Goal: Task Accomplishment & Management: Manage account settings

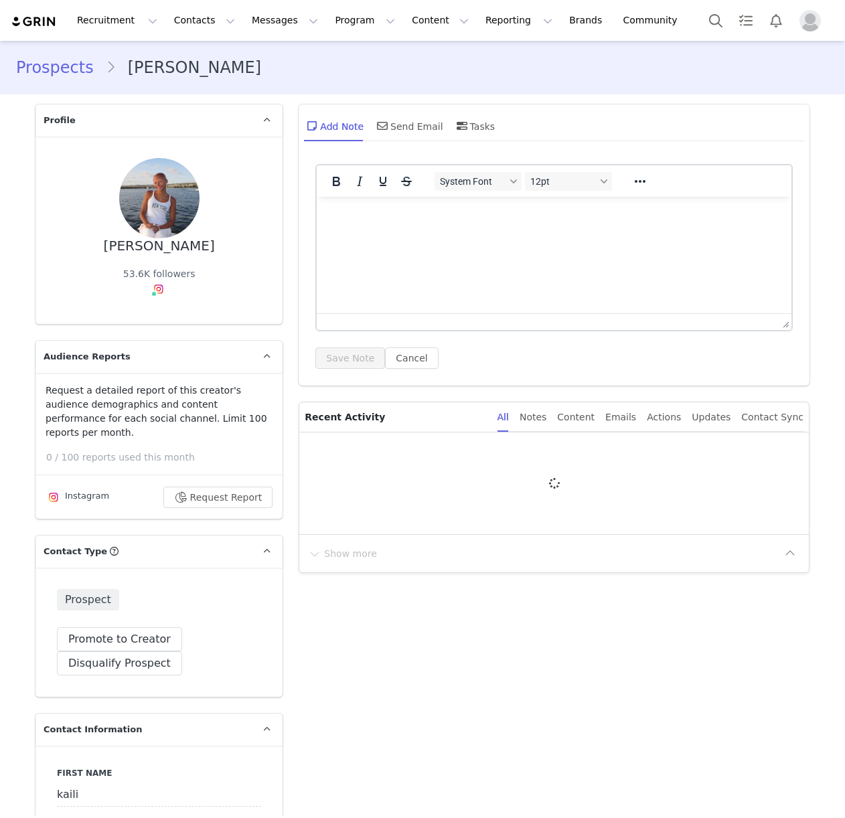
type input "+1 ([GEOGRAPHIC_DATA])"
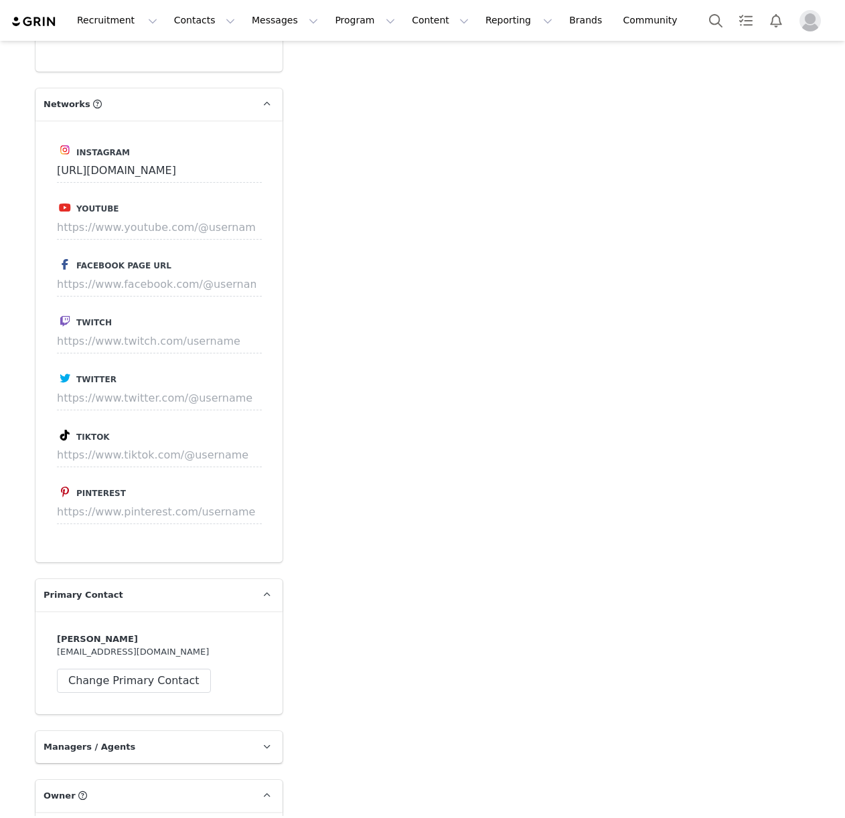
scroll to position [1538, 0]
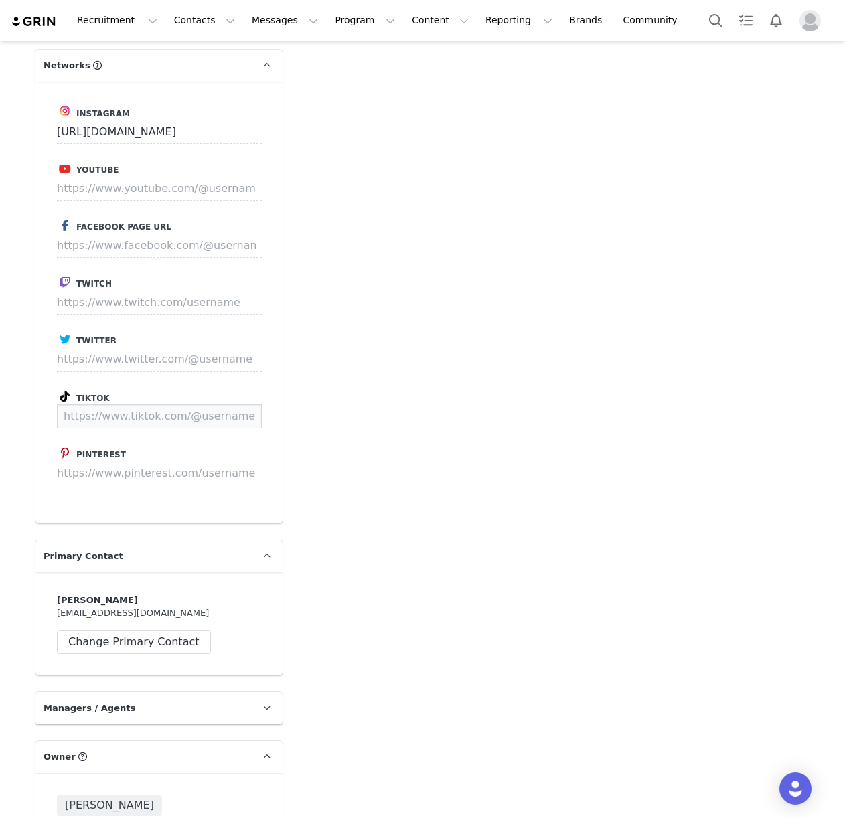
click at [131, 404] on input at bounding box center [159, 416] width 205 height 24
paste input "https://www.tiktok.com/@asabasics"
type input "https://www.tiktok.com/@asabasics"
click at [244, 406] on button "Save" at bounding box center [236, 416] width 49 height 24
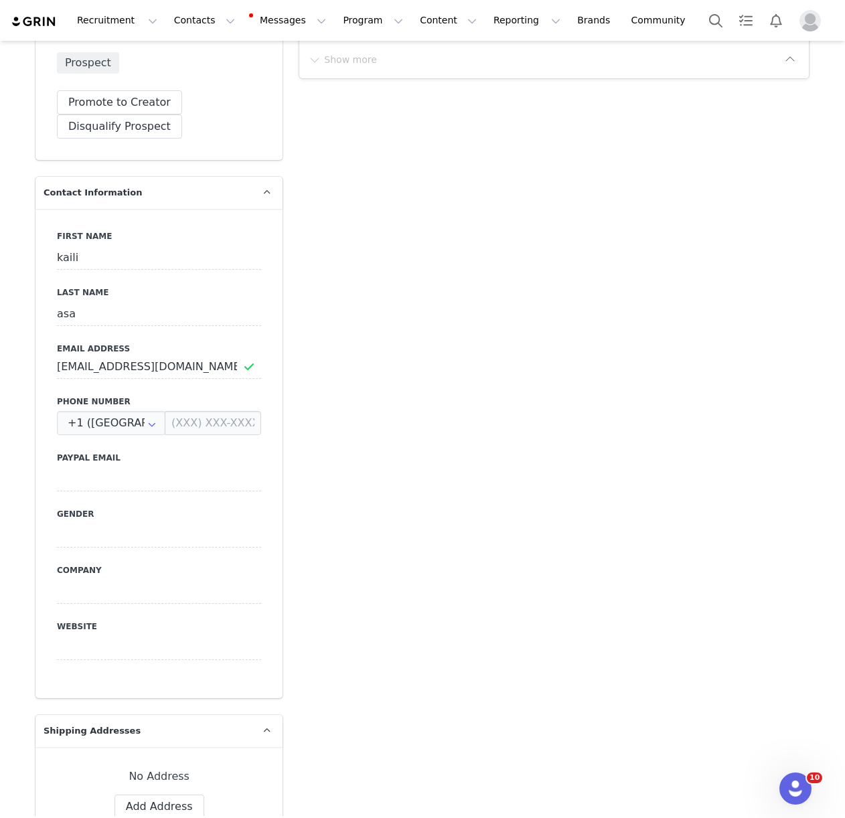
scroll to position [674, 0]
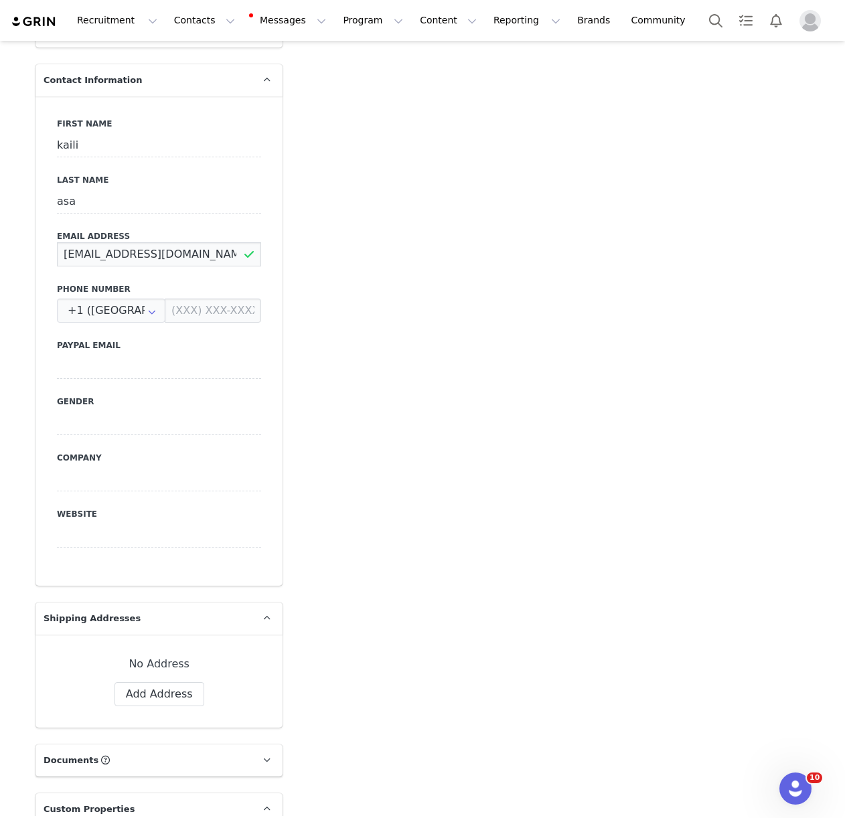
click at [91, 242] on input "kaili@tiddle.io" at bounding box center [159, 254] width 204 height 24
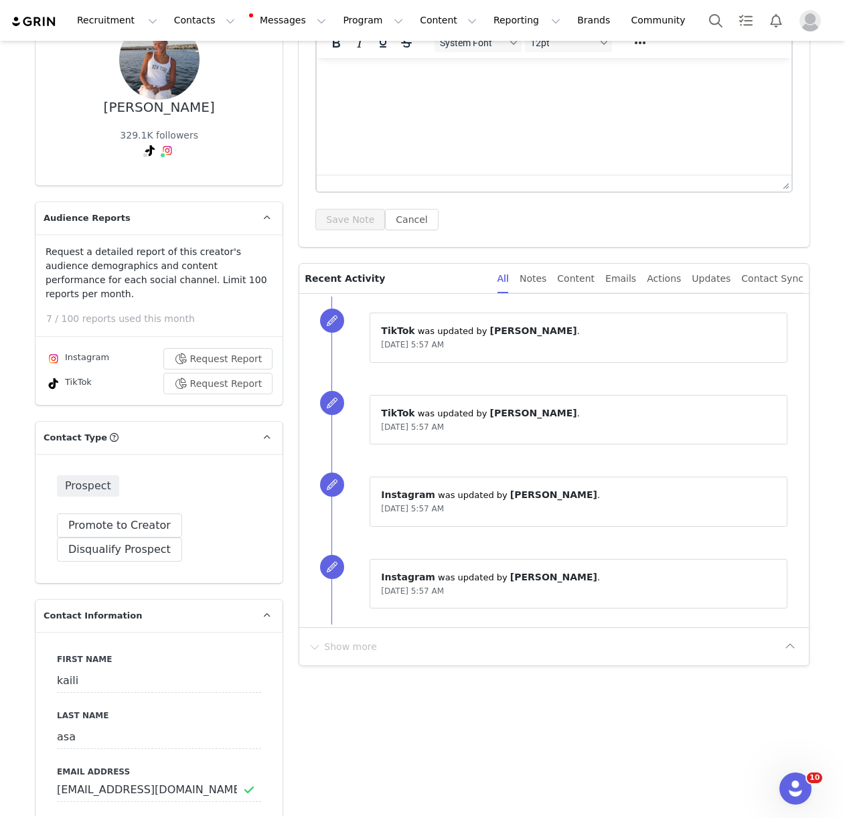
scroll to position [0, 0]
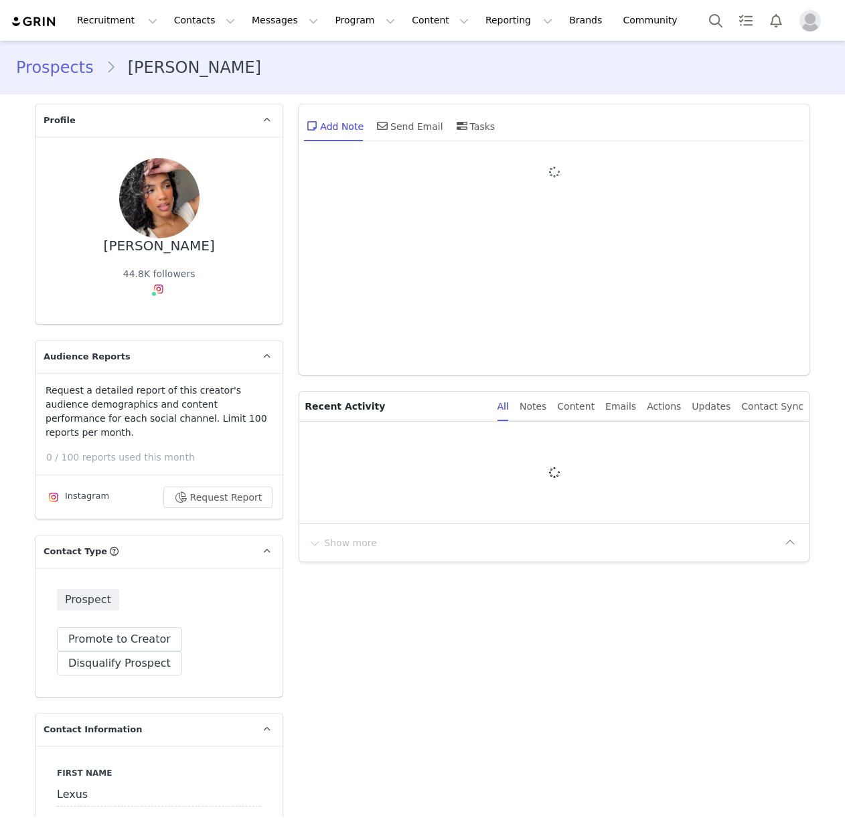
type input "+1 ([GEOGRAPHIC_DATA])"
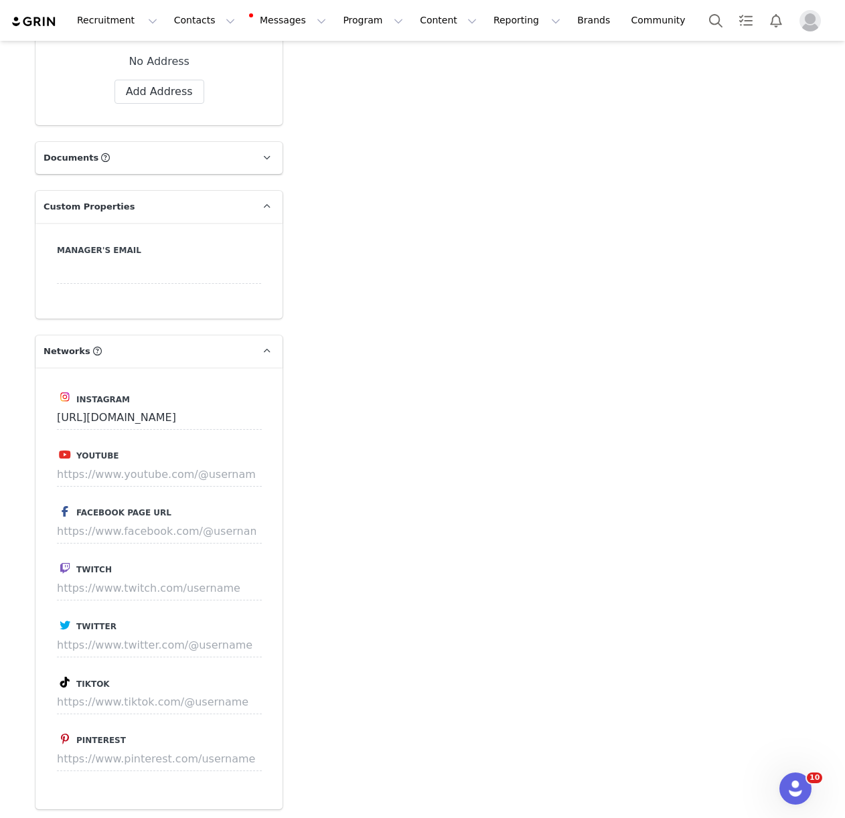
scroll to position [1300, 0]
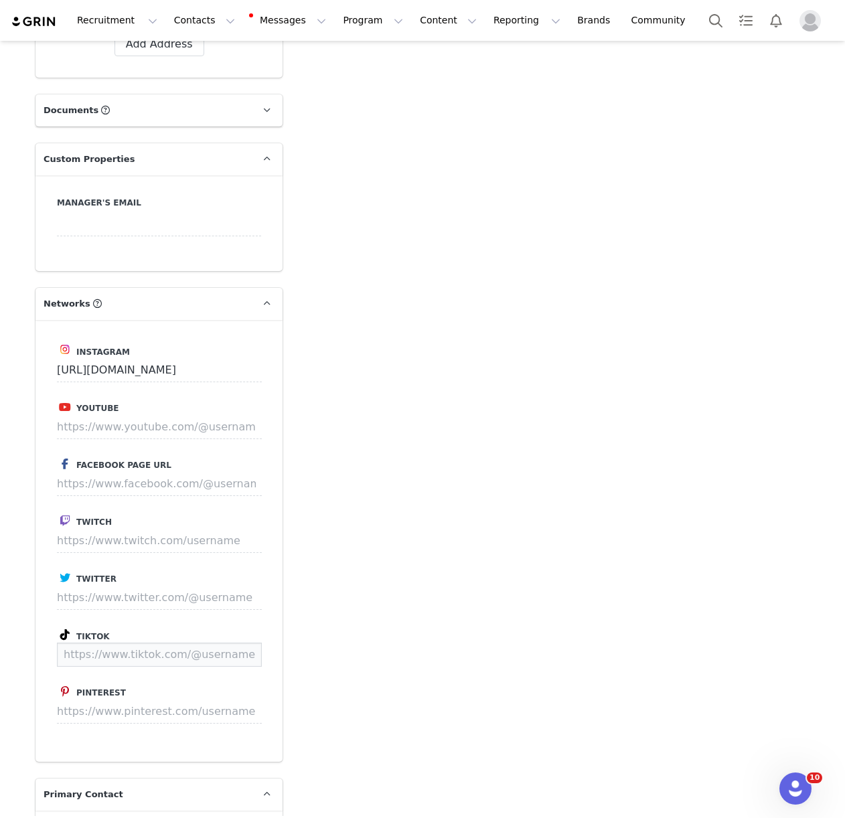
click at [97, 643] on input at bounding box center [159, 655] width 205 height 24
paste input "https://www.tiktok.com/@lexusmperezz?_t=8njt1uipzet&_r=1"
type input "https://www.tiktok.com/@lexusmperezz"
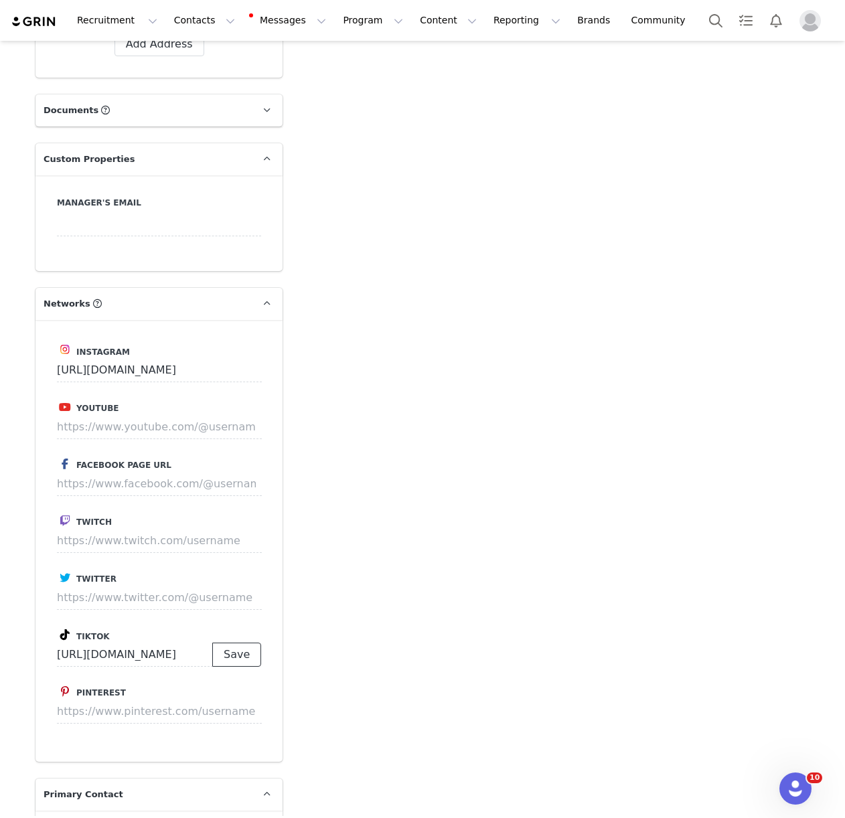
click at [238, 643] on button "Save" at bounding box center [236, 655] width 49 height 24
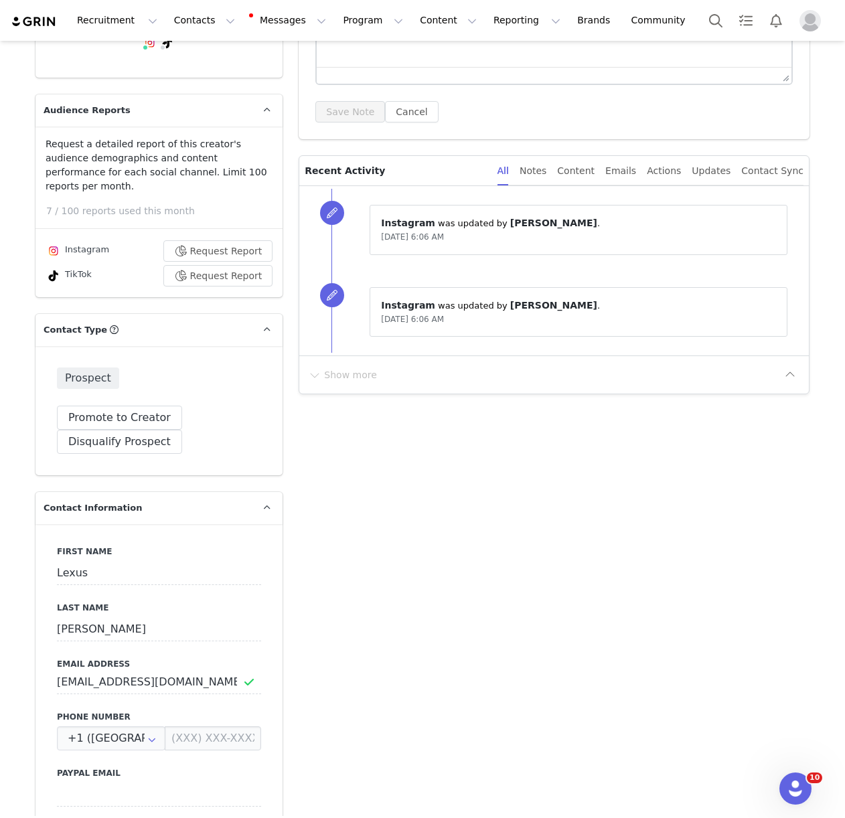
scroll to position [256, 0]
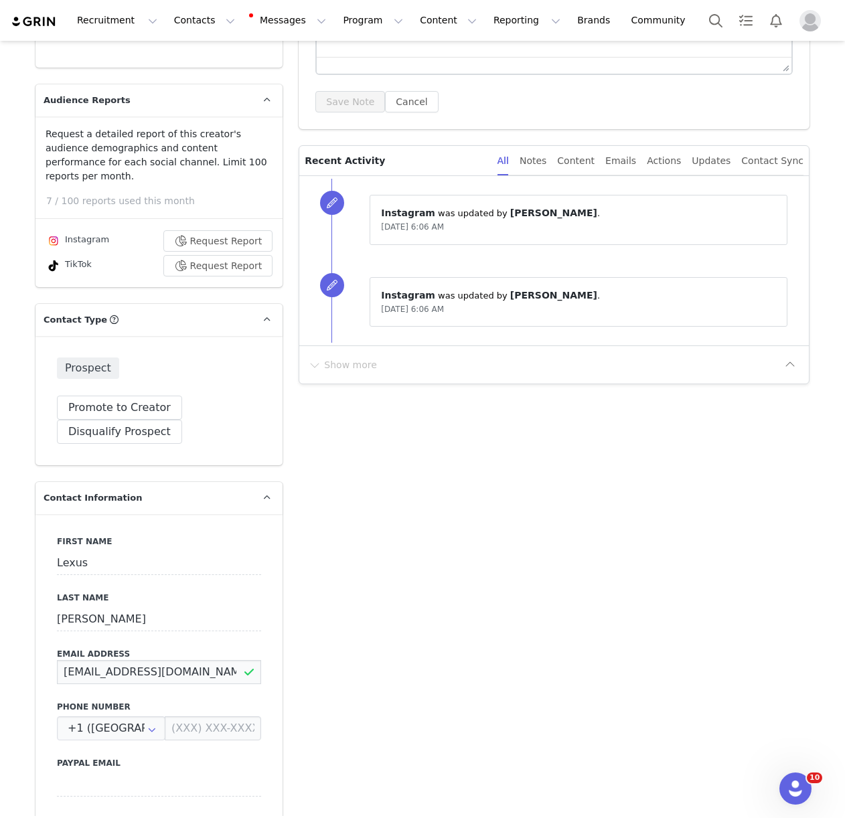
click at [134, 660] on input "makeuppbylexus@gmail.com" at bounding box center [159, 672] width 204 height 24
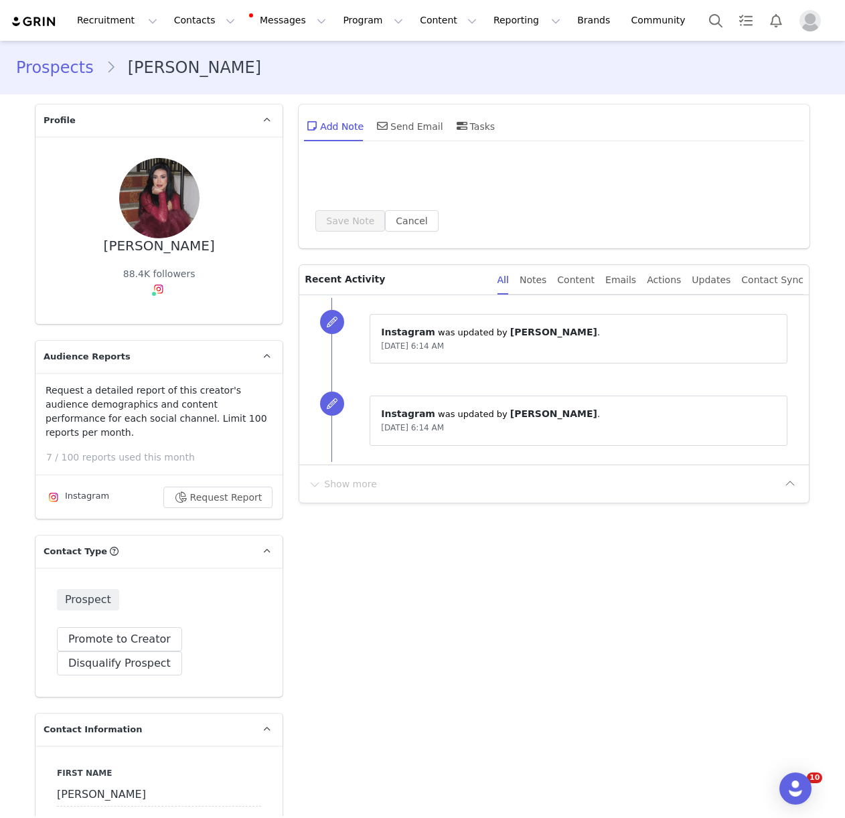
type input "+1 ([GEOGRAPHIC_DATA])"
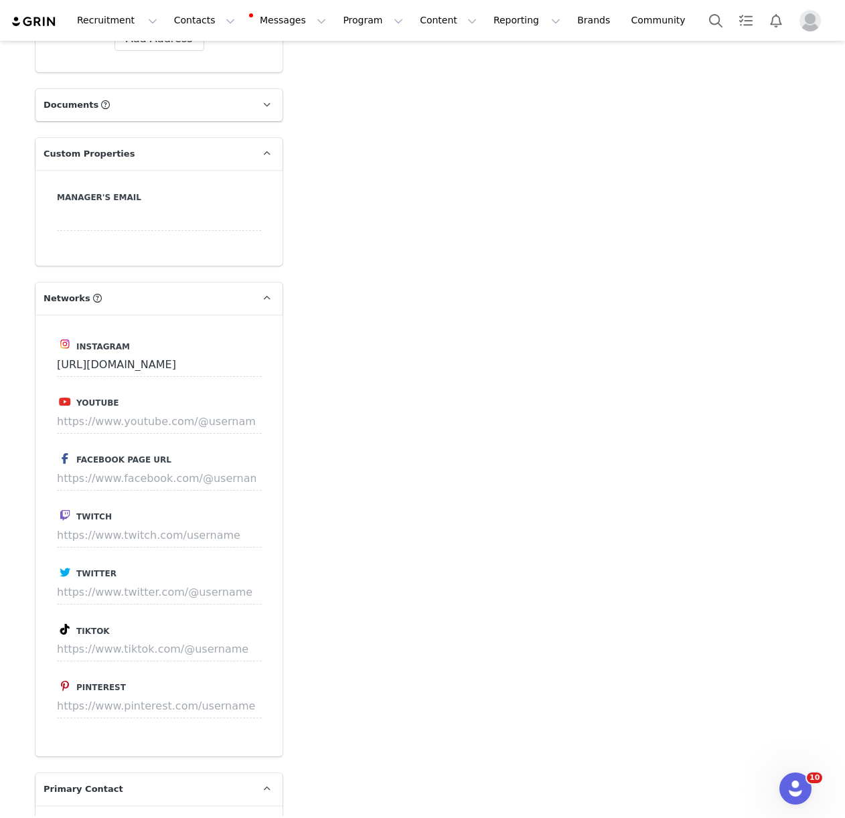
scroll to position [1329, 0]
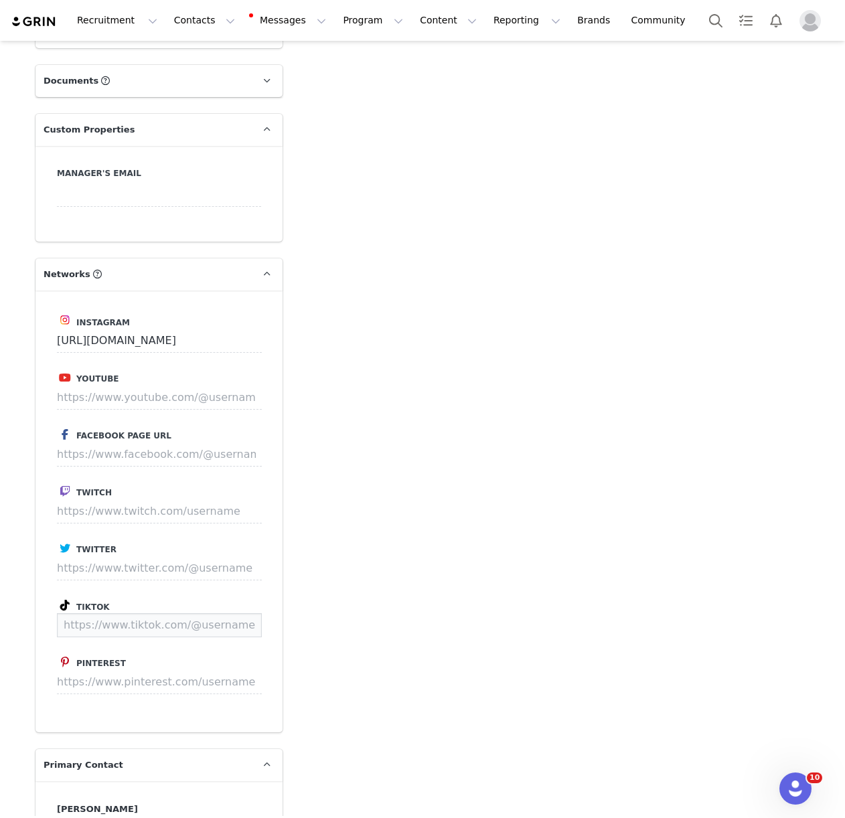
click at [67, 613] on input at bounding box center [159, 625] width 205 height 24
paste input "https://www.tiktok.com/@fernyzambrana1?lang=en"
type input "https://www.tiktok.com/@fernyzambrana1"
click at [256, 613] on button "Save" at bounding box center [236, 625] width 49 height 24
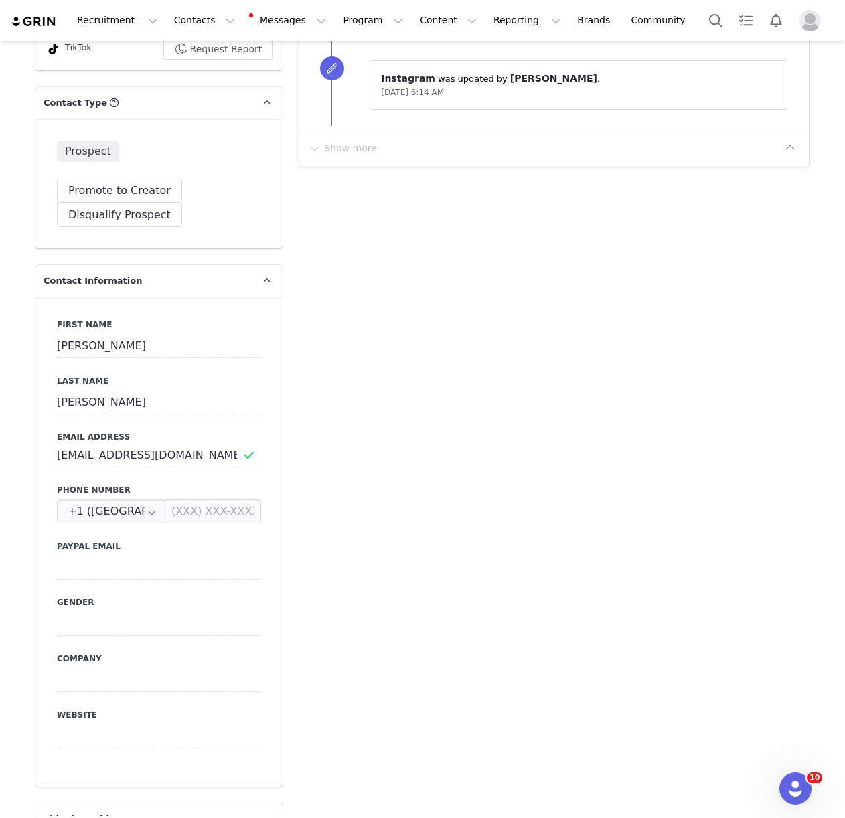
scroll to position [495, 0]
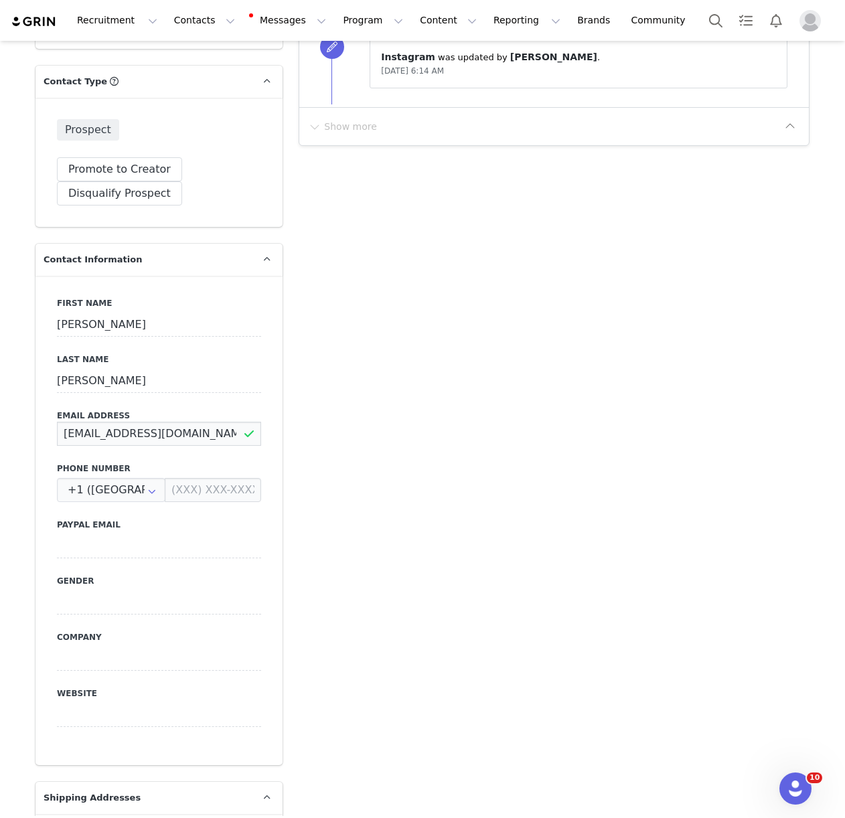
click at [165, 422] on input "fernyzambrana1@gmail.com" at bounding box center [159, 434] width 204 height 24
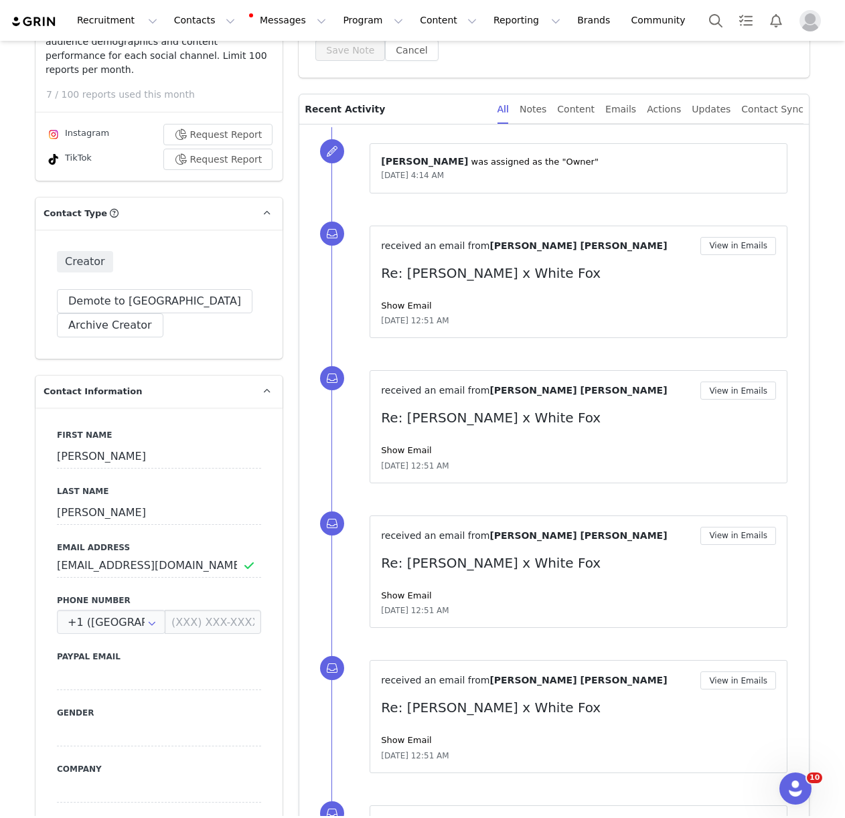
scroll to position [309, 0]
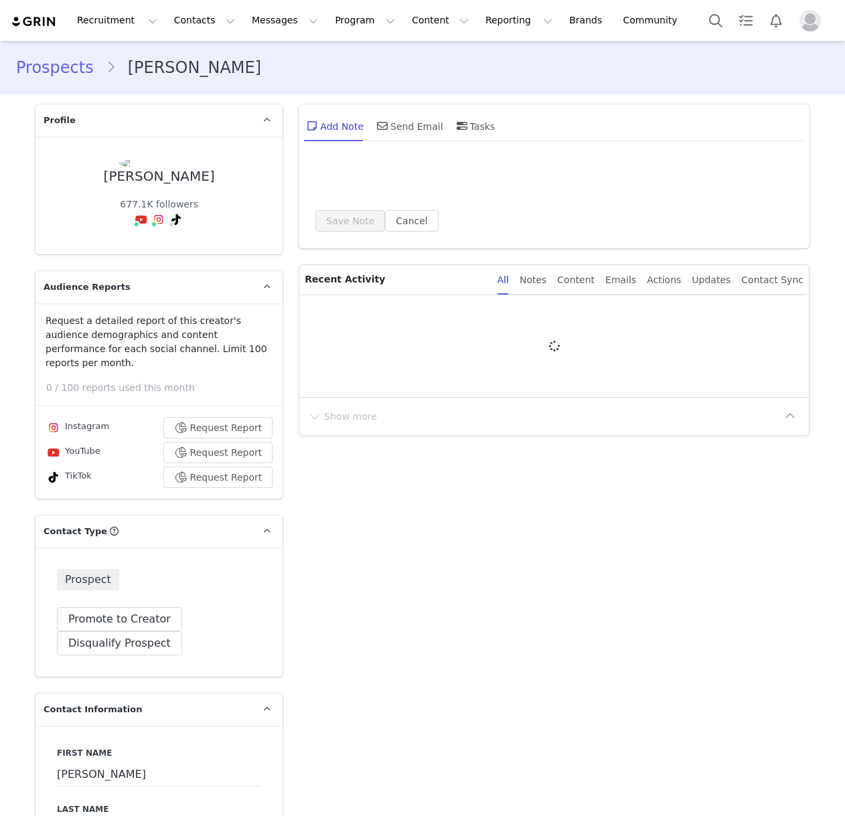
type input "+1 ([GEOGRAPHIC_DATA])"
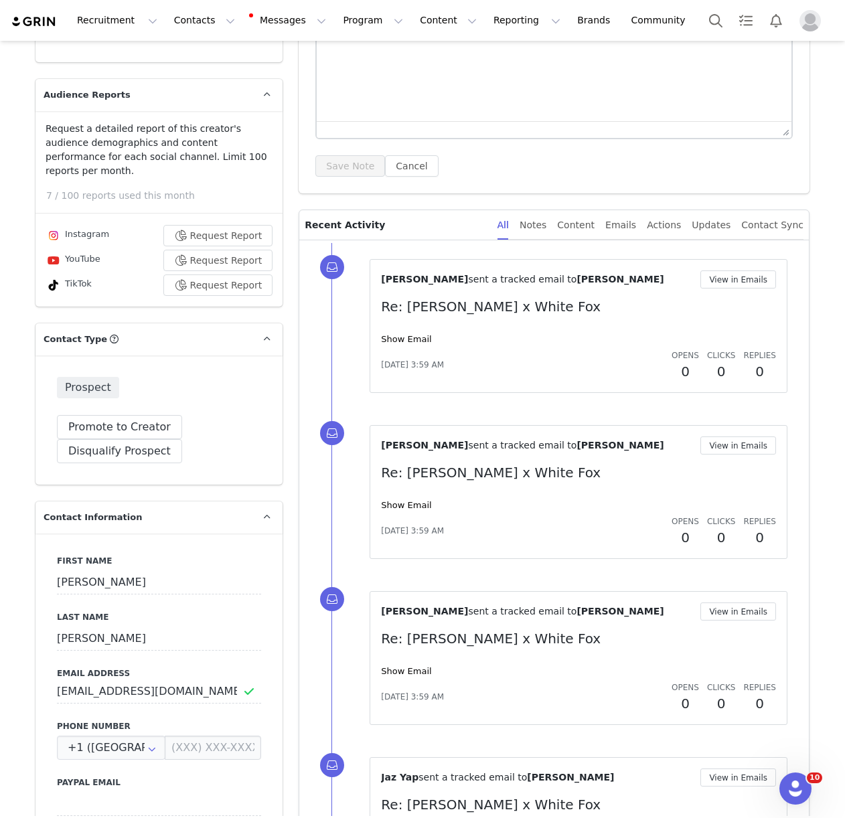
scroll to position [191, 0]
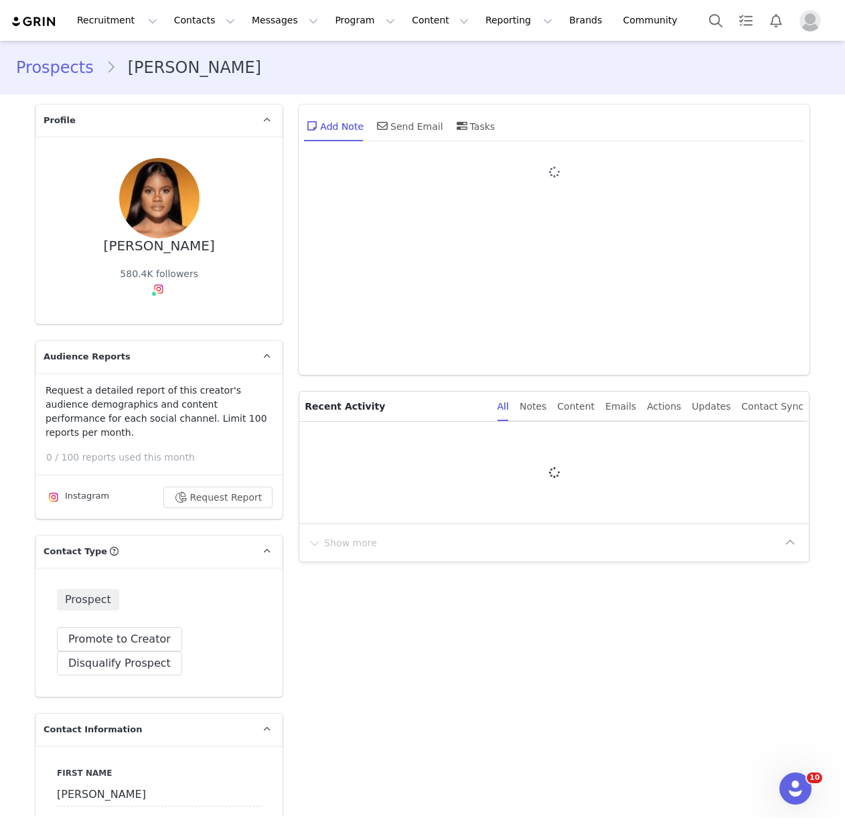
type input "+1 ([GEOGRAPHIC_DATA])"
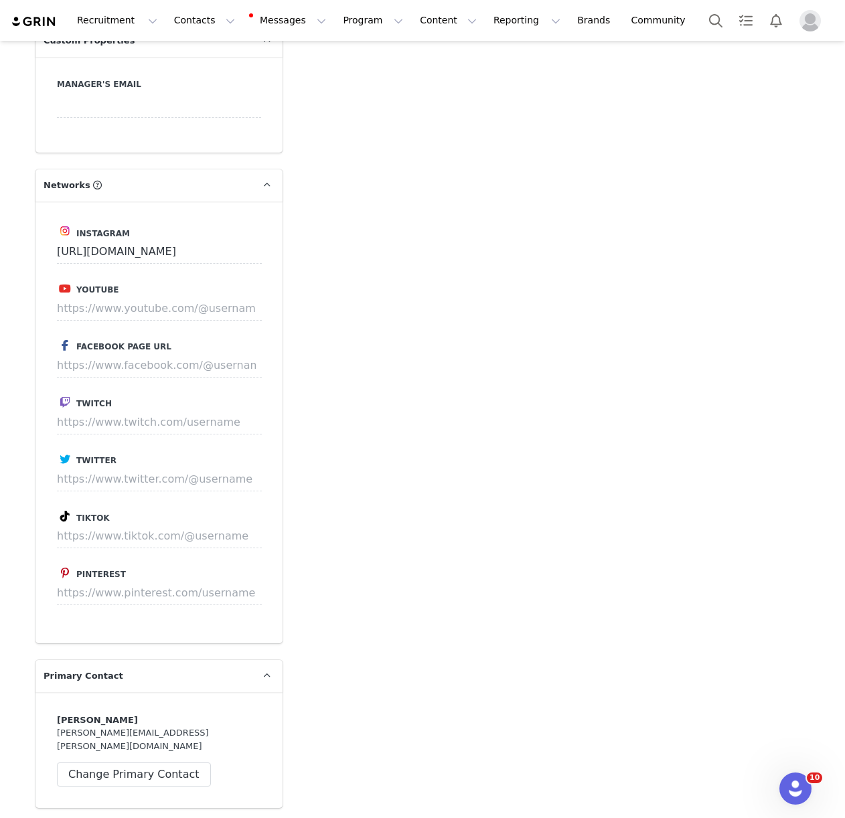
scroll to position [1440, 0]
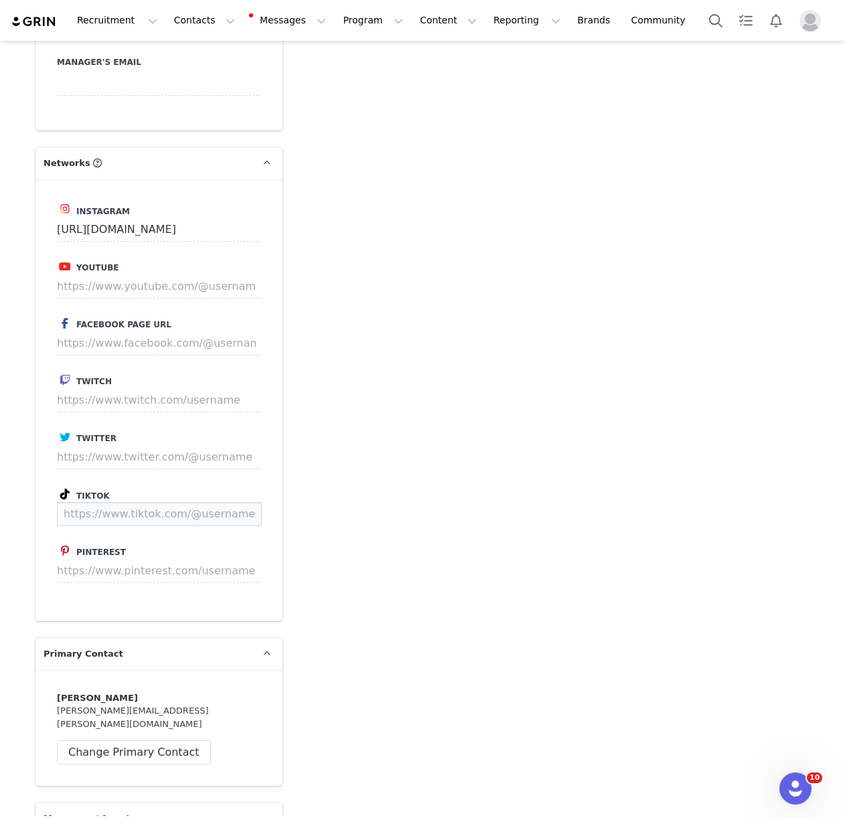
click at [146, 502] on input at bounding box center [159, 514] width 205 height 24
paste input "https://www.tiktok.com/@alejayofficial?lang=en"
type input "https://www.tiktok.com/@alejayofficial"
click at [233, 502] on button "Save" at bounding box center [236, 514] width 49 height 24
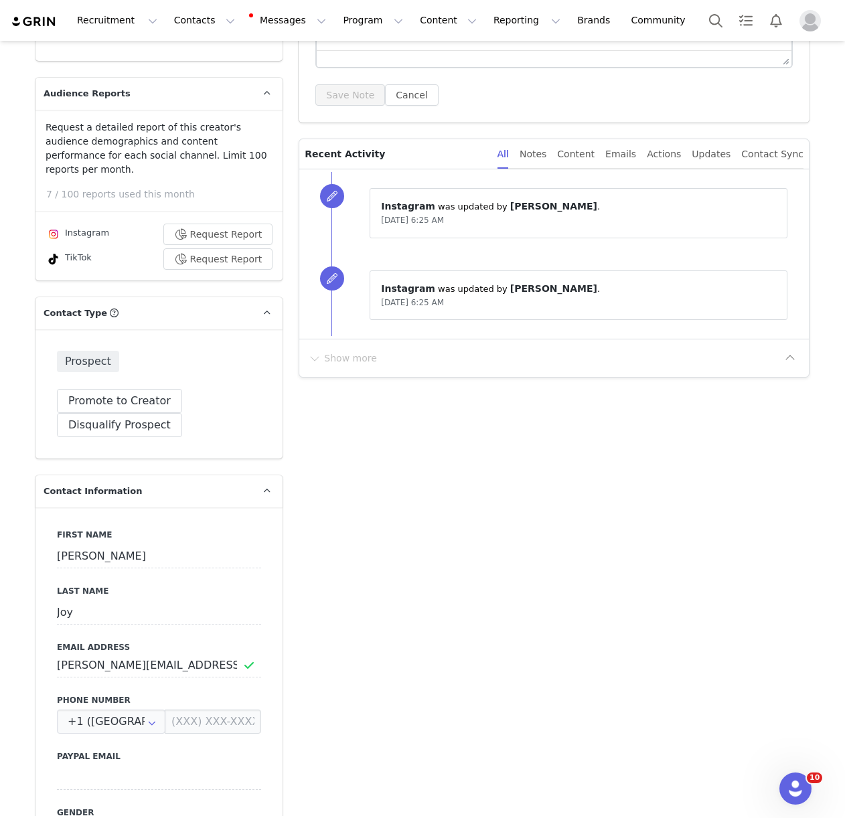
scroll to position [281, 0]
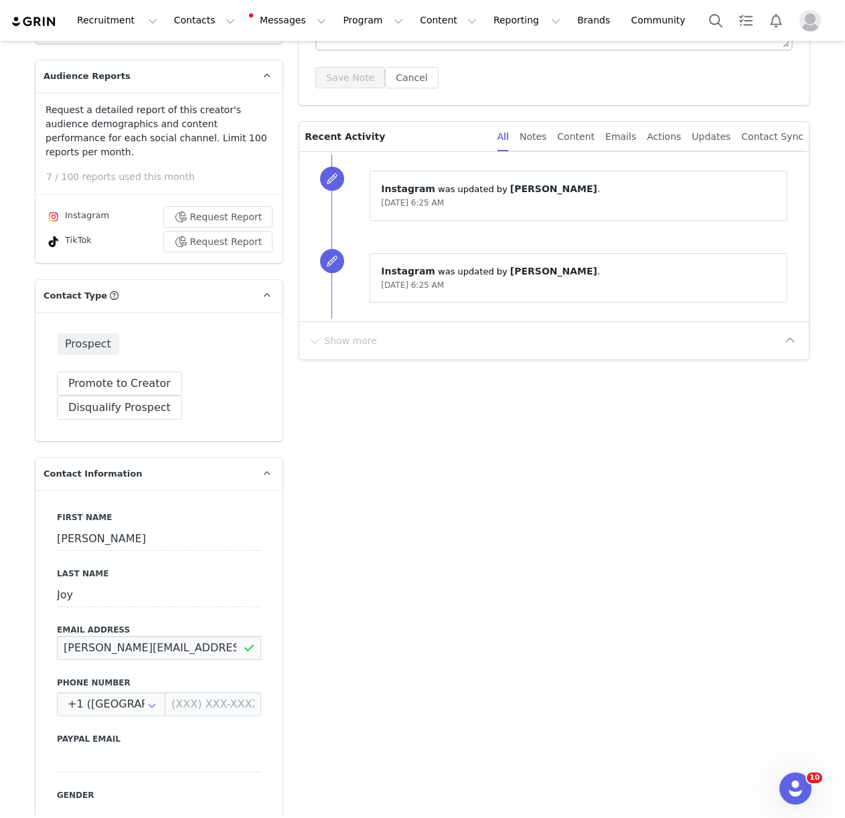
click at [121, 636] on input "nicole.herrera@thedigitalbrandarchitects.com" at bounding box center [159, 648] width 204 height 24
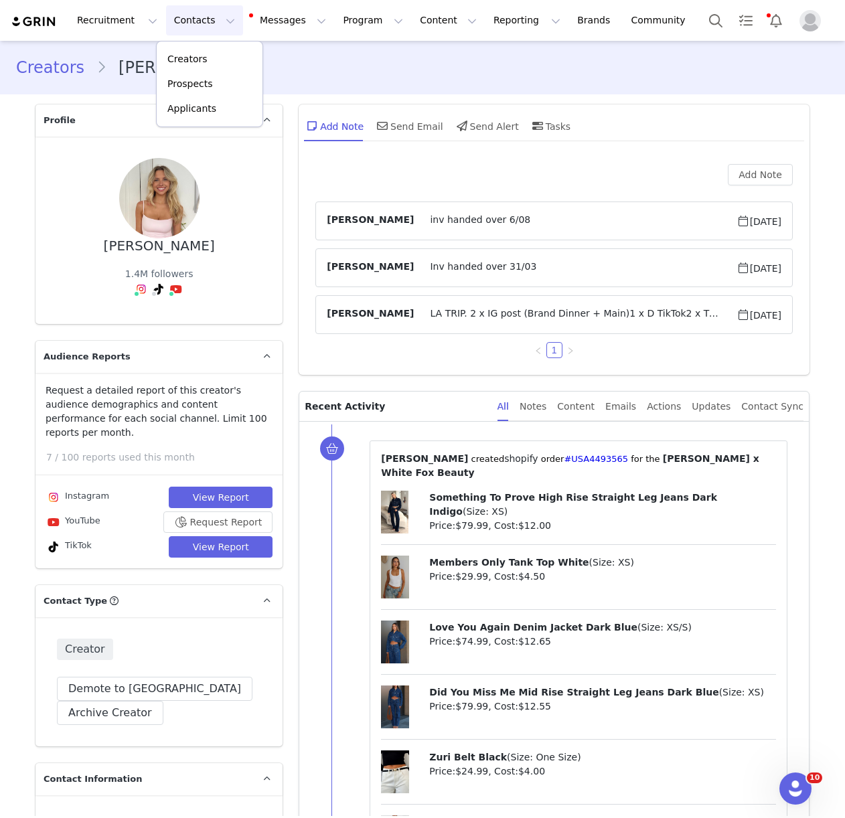
scroll to position [1164, 0]
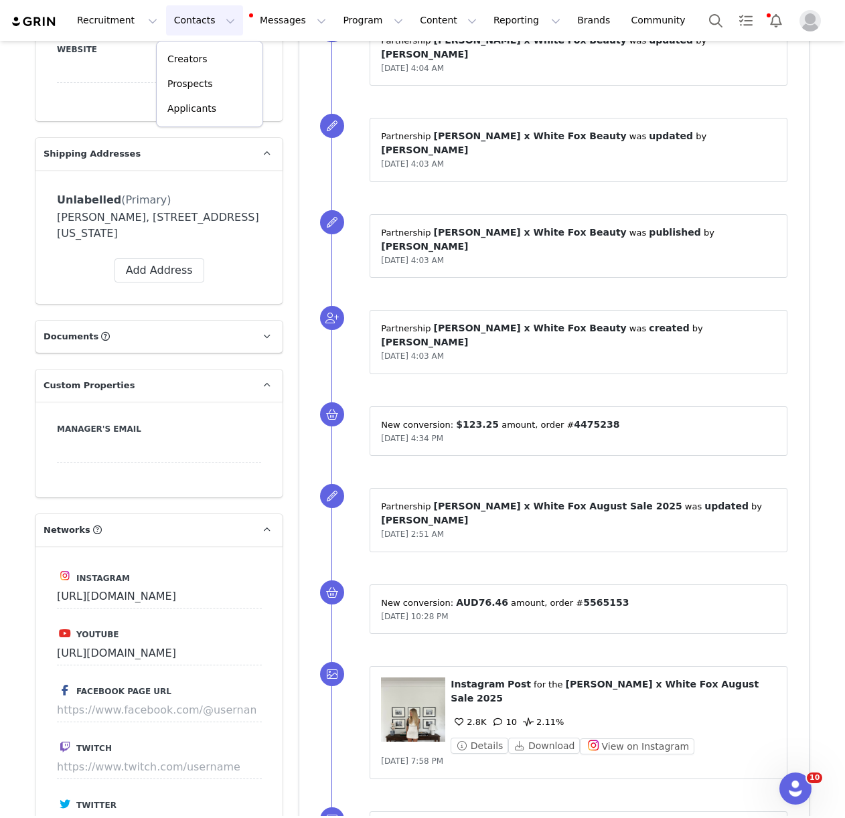
click at [195, 56] on p "Creators" at bounding box center [187, 59] width 40 height 14
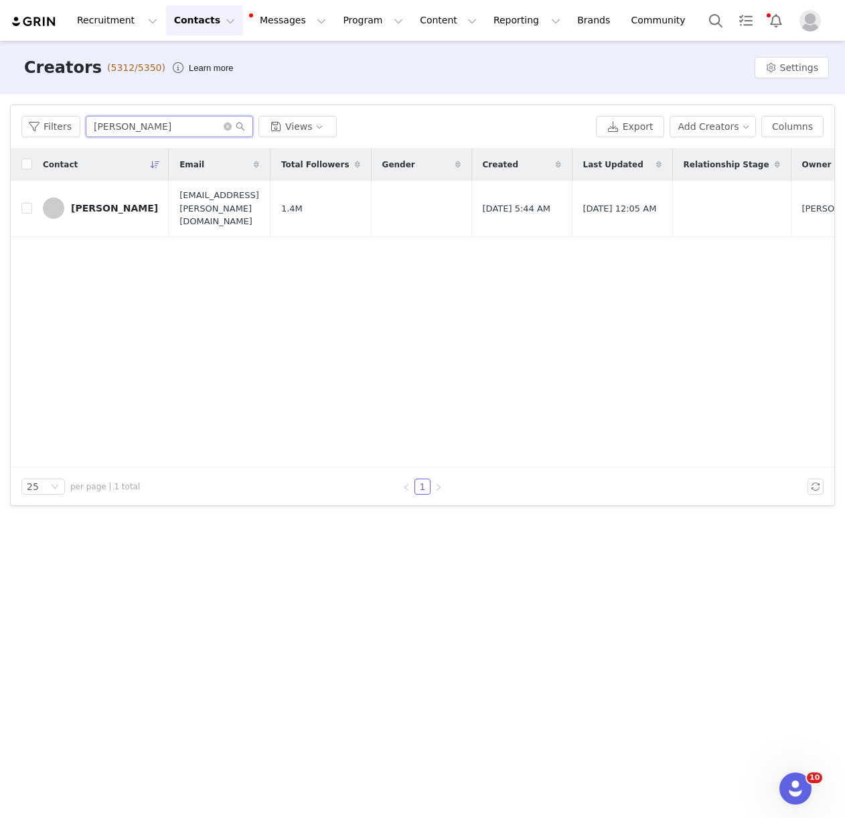
click at [110, 133] on input "[PERSON_NAME]" at bounding box center [169, 126] width 167 height 21
type input "[PERSON_NAME]"
click at [129, 201] on div "[PERSON_NAME]" at bounding box center [114, 202] width 87 height 11
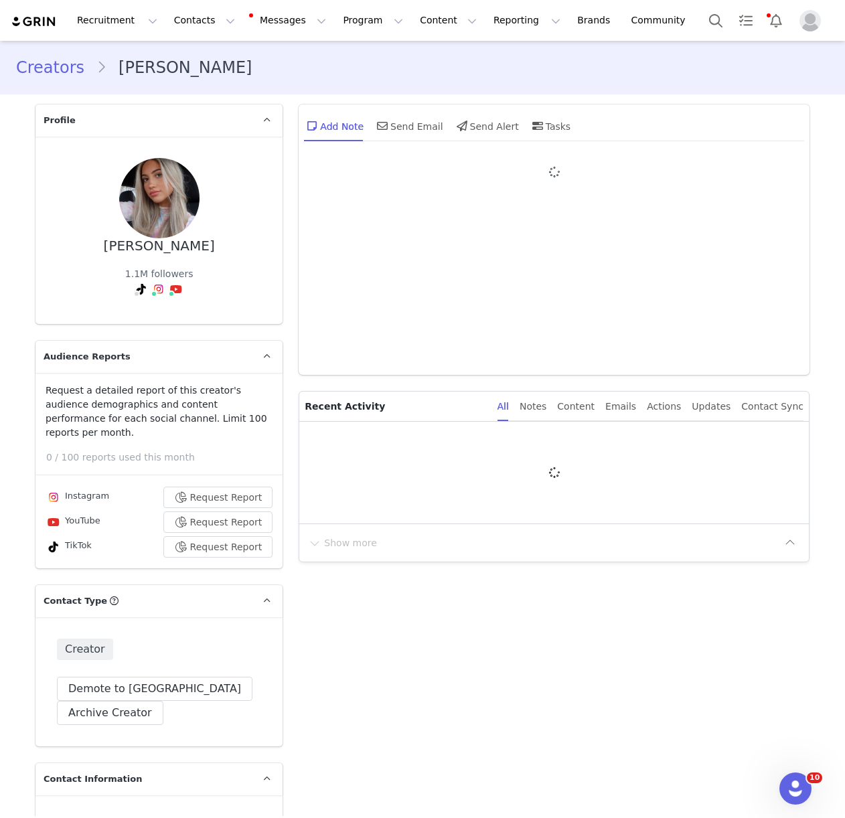
type input "+1 ([GEOGRAPHIC_DATA])"
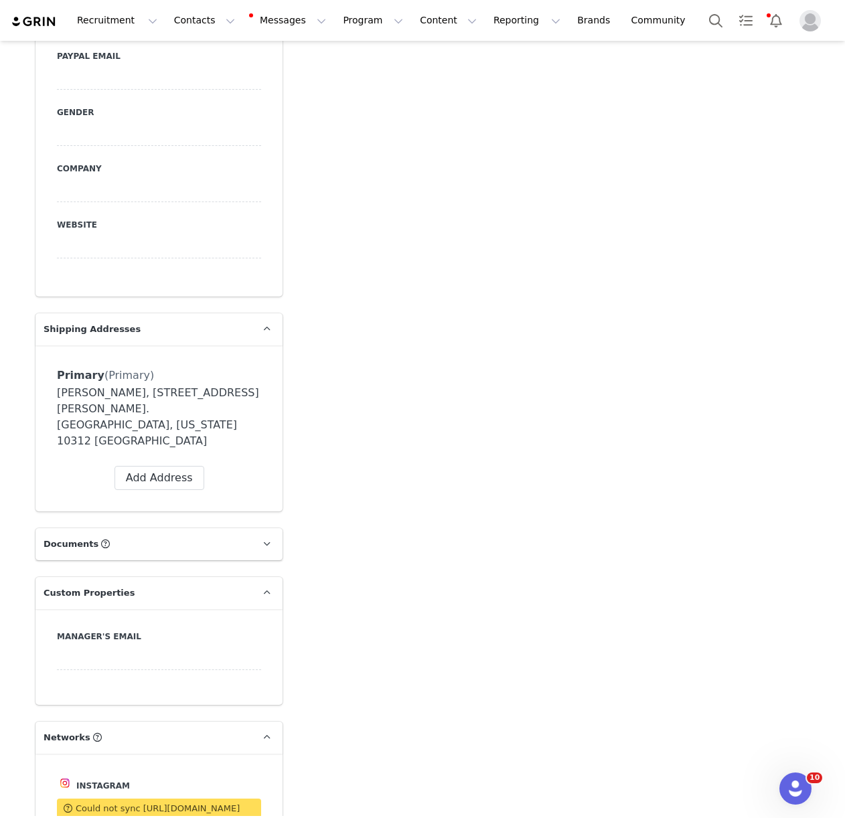
scroll to position [1023, 0]
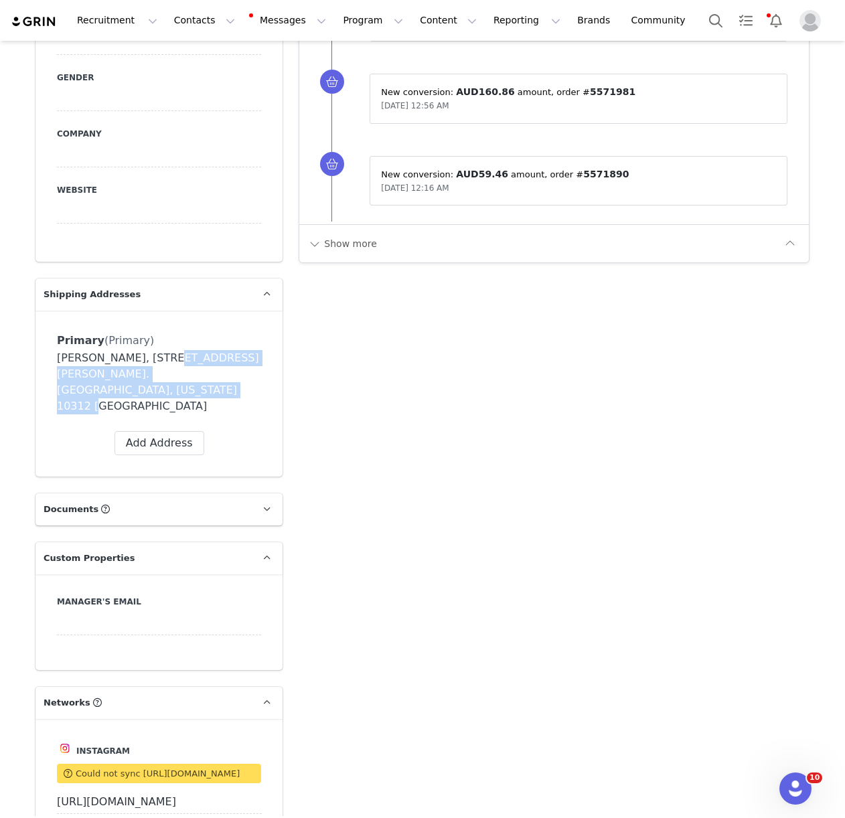
drag, startPoint x: 163, startPoint y: 271, endPoint x: 173, endPoint y: 301, distance: 31.8
click at [173, 350] on div "[PERSON_NAME], [STREET_ADDRESS][PERSON_NAME]. [GEOGRAPHIC_DATA], [US_STATE] 103…" at bounding box center [159, 382] width 204 height 64
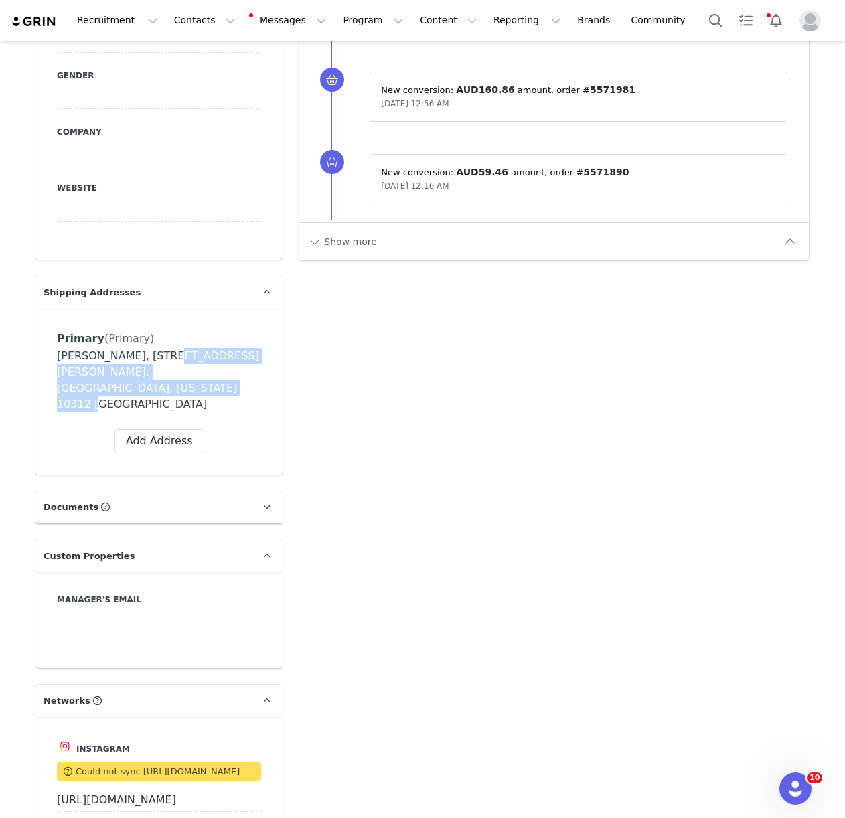
copy div "[STREET_ADDRESS][PERSON_NAME]. [GEOGRAPHIC_DATA], [US_STATE] 10312 [GEOGRAPHIC_…"
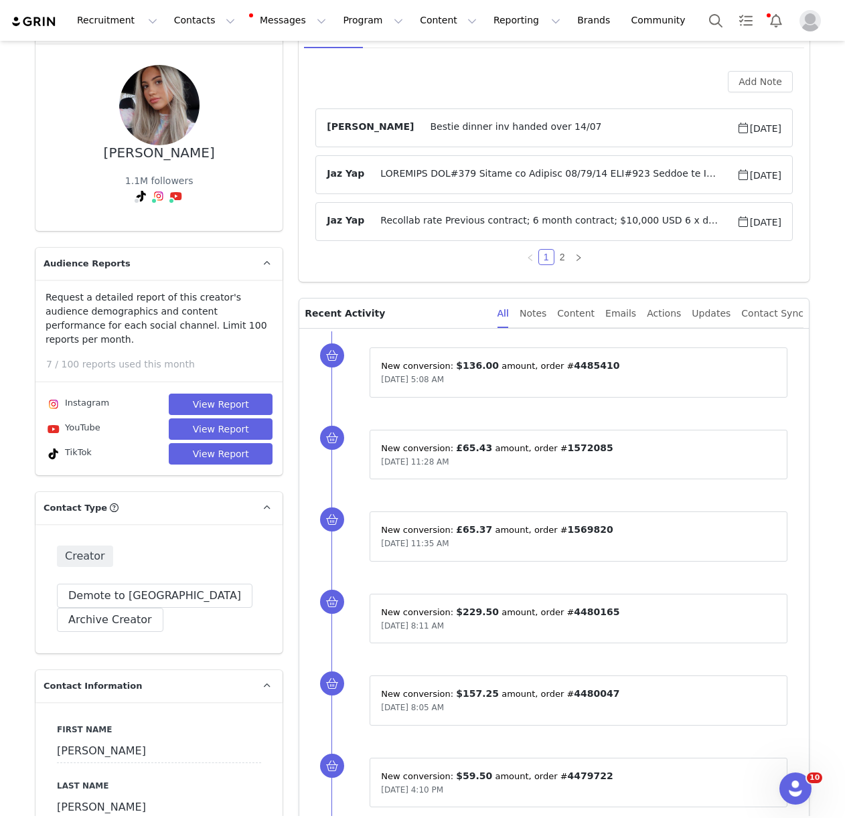
scroll to position [82, 0]
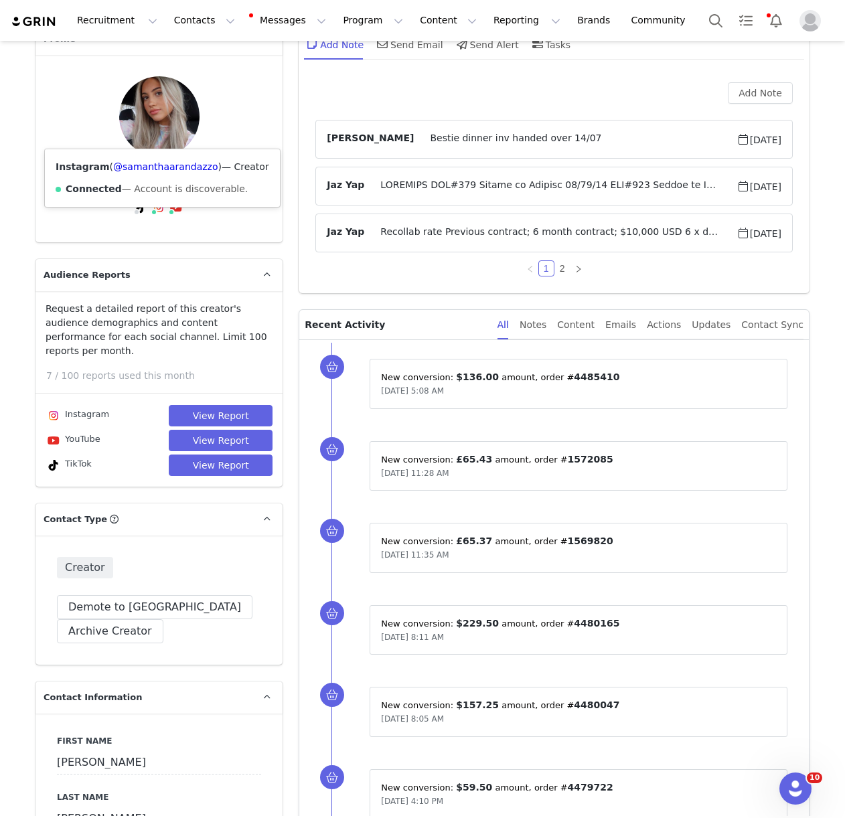
click at [148, 158] on div "Instagram ( @[PERSON_NAME] ) — Creator Connected — Account is discoverable." at bounding box center [162, 178] width 235 height 58
drag, startPoint x: 149, startPoint y: 162, endPoint x: 169, endPoint y: 158, distance: 20.5
click at [149, 162] on link "@samanthaarandazzo" at bounding box center [165, 166] width 104 height 11
